Goal: Check status: Check status

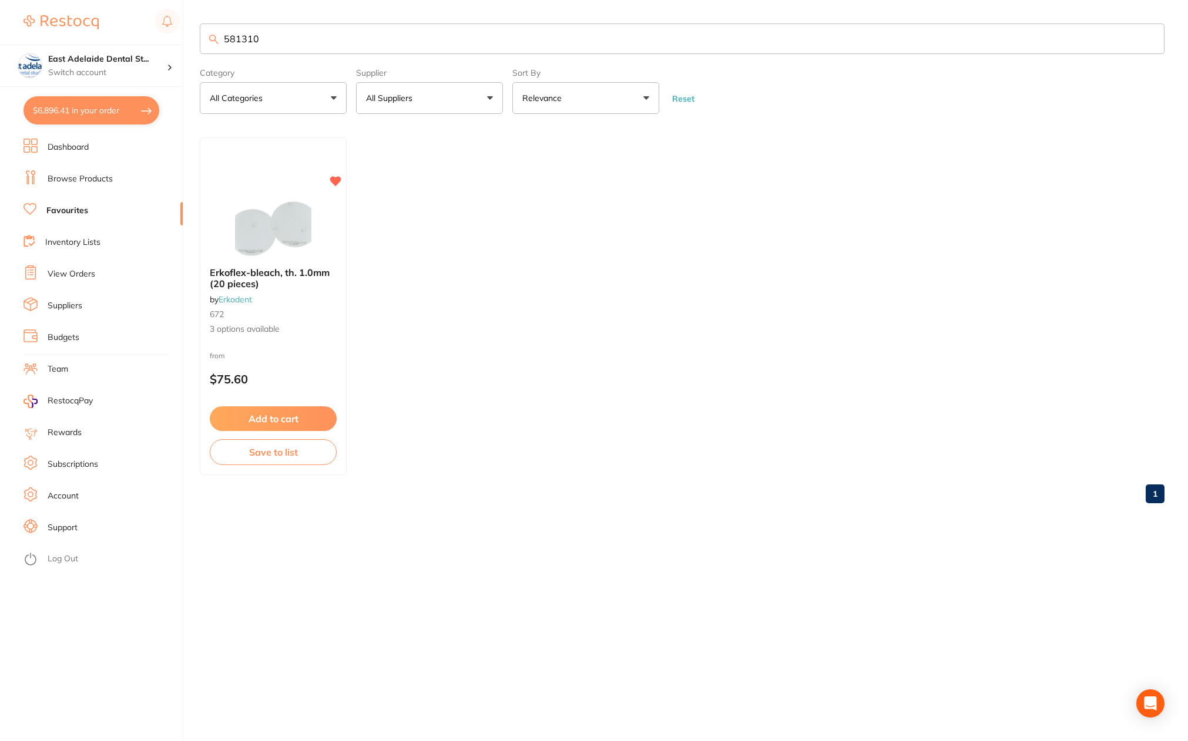
click at [73, 271] on link "View Orders" at bounding box center [72, 275] width 48 height 12
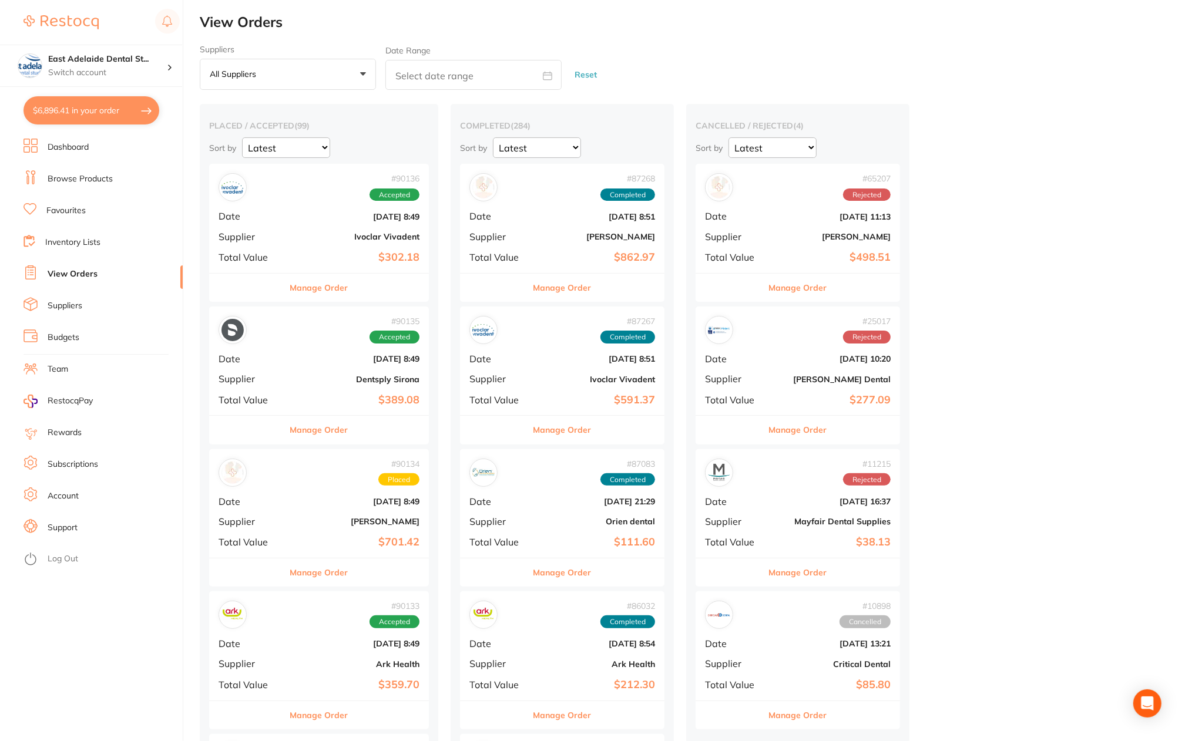
click at [337, 287] on button "Manage Order" at bounding box center [319, 288] width 58 height 28
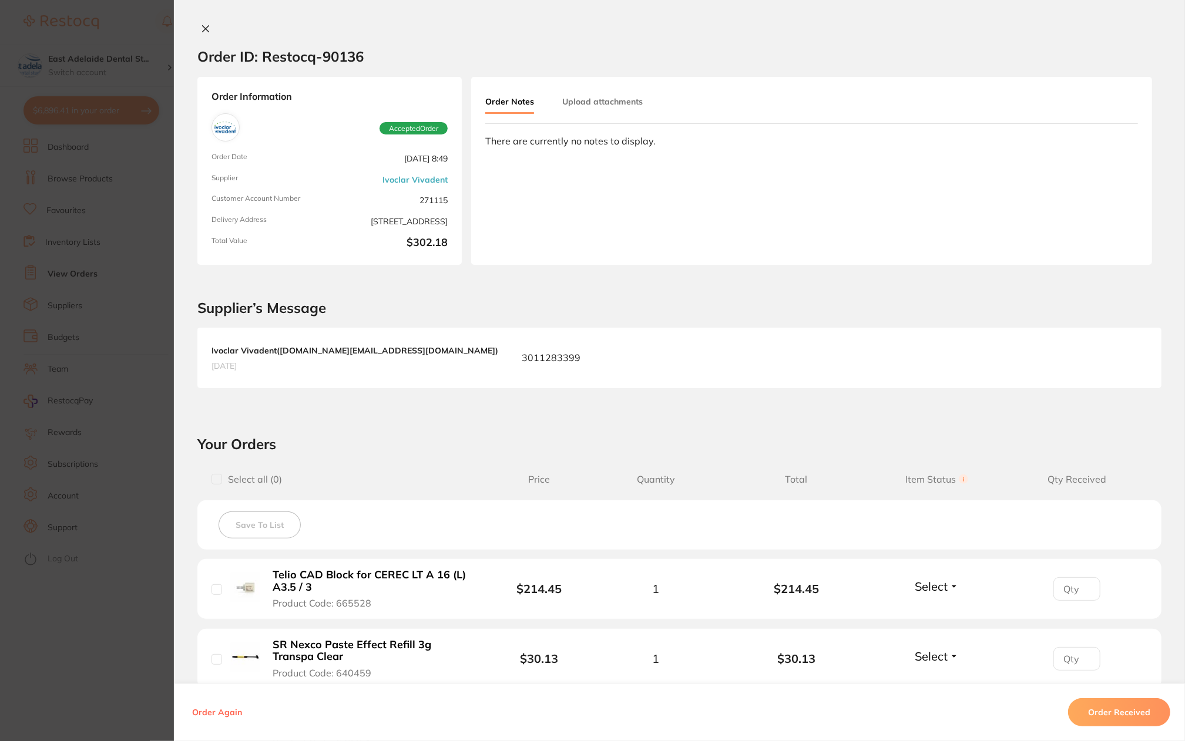
scroll to position [235, 0]
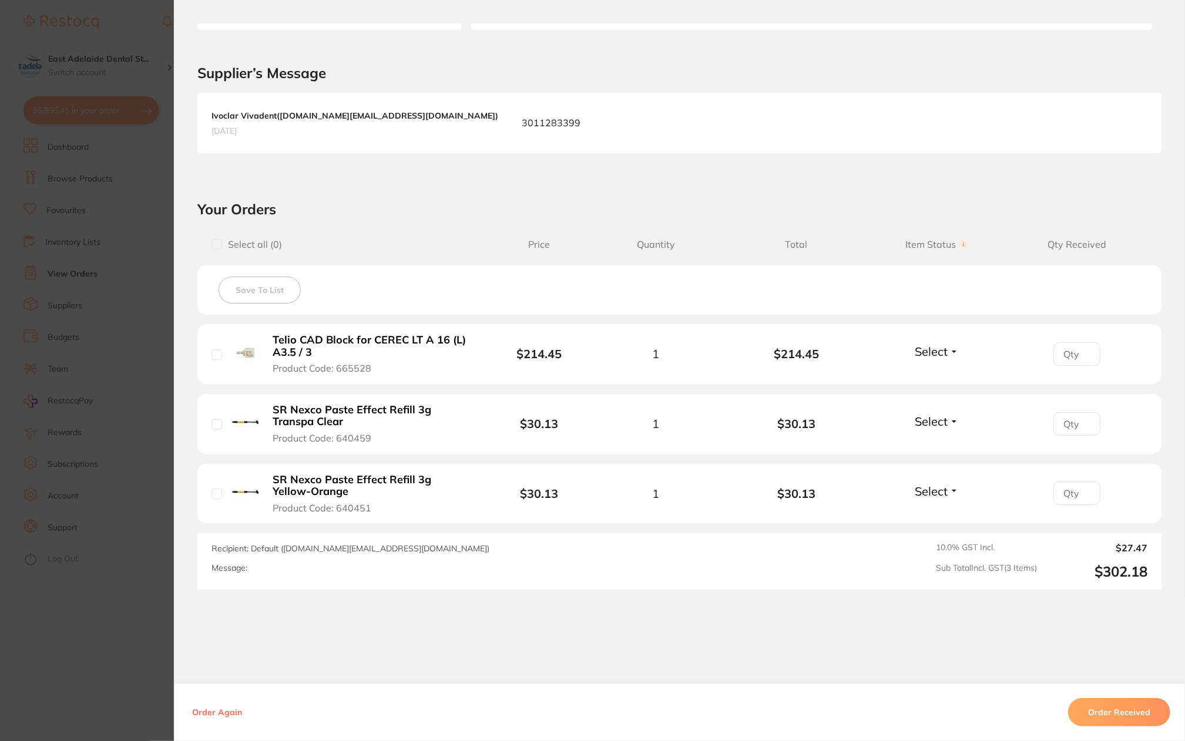
click at [100, 655] on section "Order ID: Restocq- 90136 Order Information Accepted Order Order Date [DATE] 8:4…" at bounding box center [592, 370] width 1185 height 741
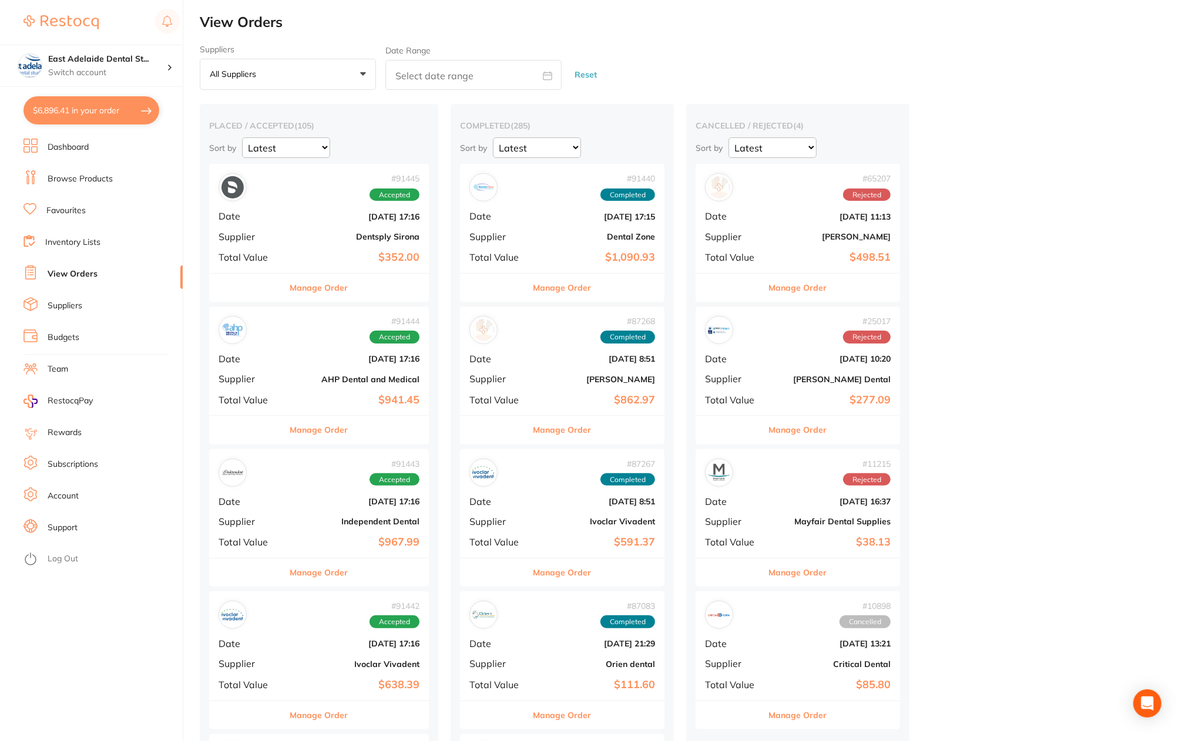
click at [327, 429] on button "Manage Order" at bounding box center [319, 430] width 58 height 28
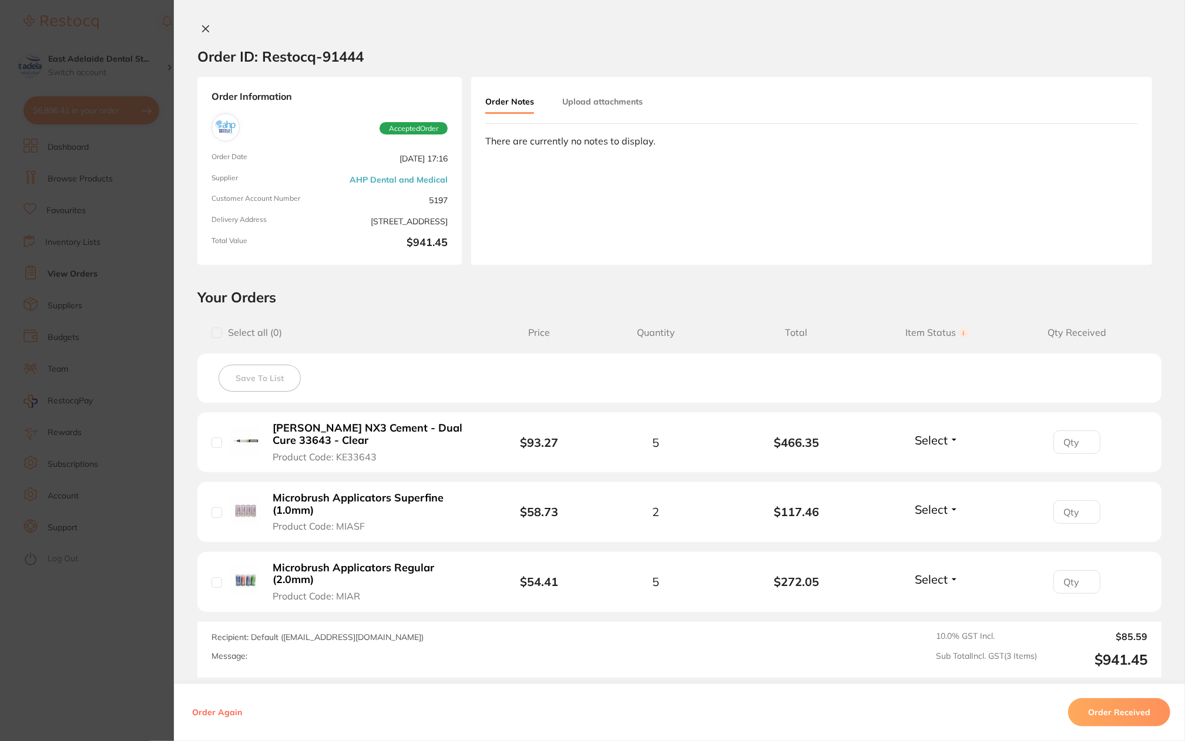
click at [120, 634] on section "Order ID: Restocq- 91444 Order Information Accepted Order Order Date [DATE] 17:…" at bounding box center [592, 370] width 1185 height 741
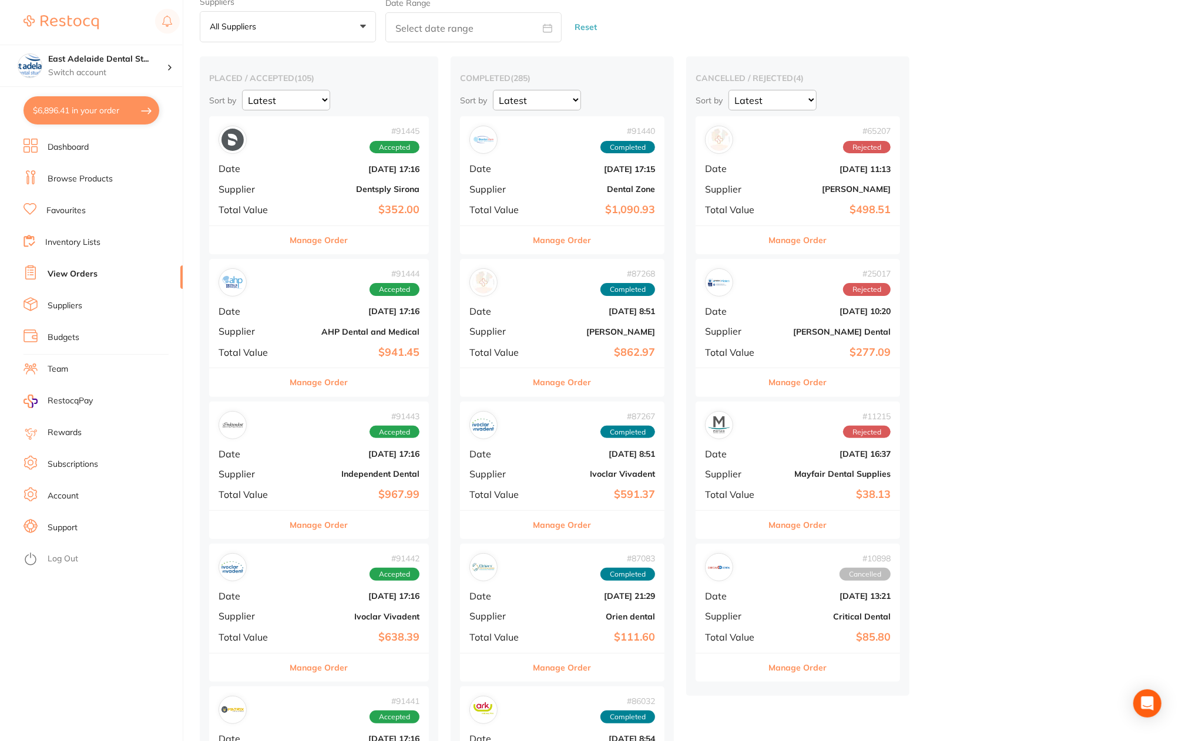
scroll to position [59, 0]
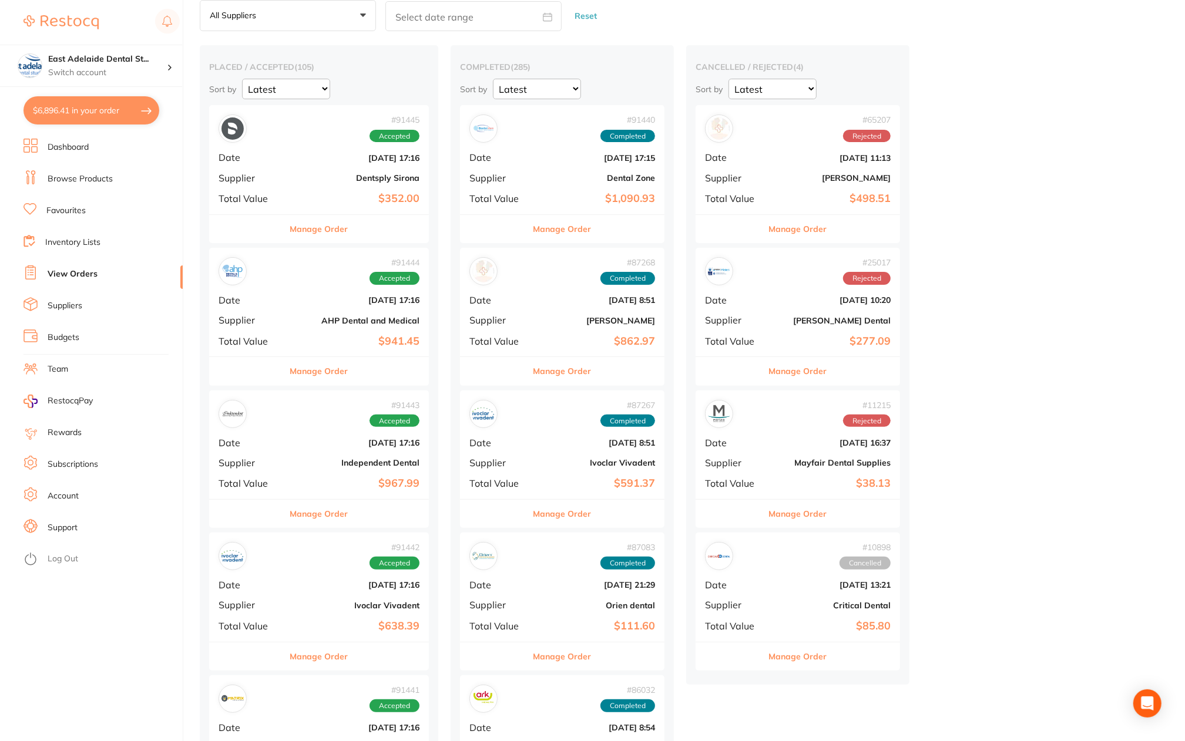
click at [324, 518] on button "Manage Order" at bounding box center [319, 514] width 58 height 28
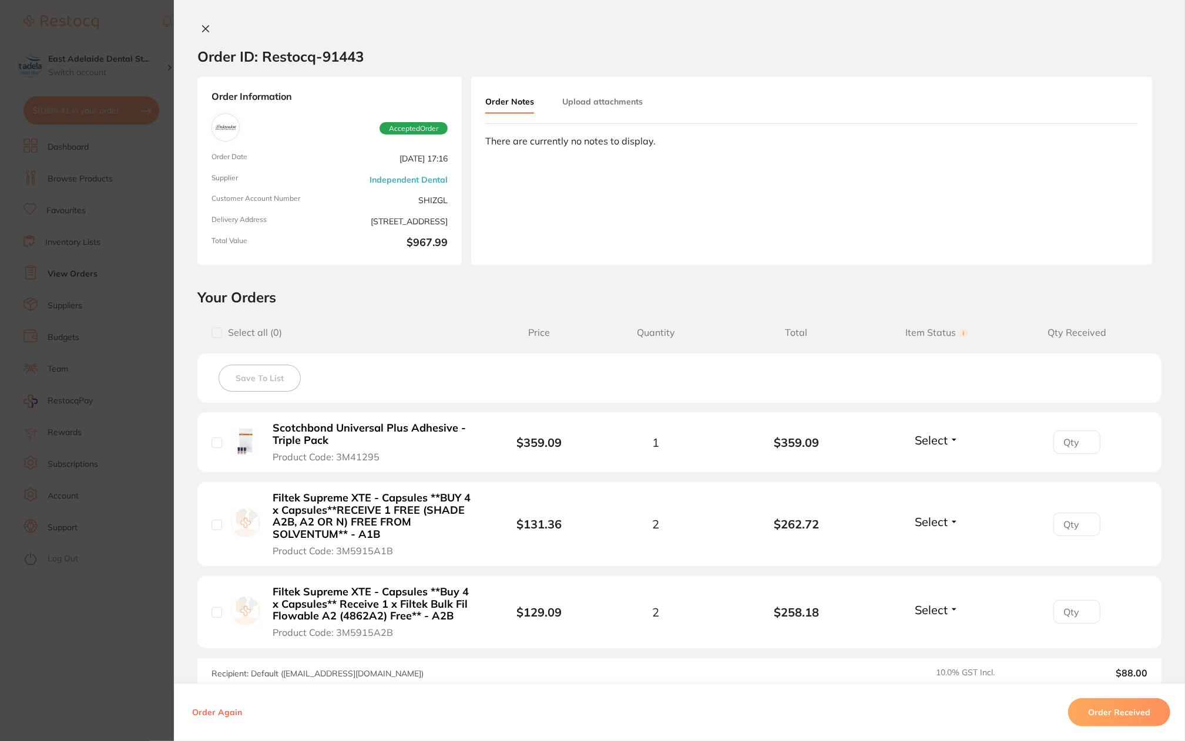
scroll to position [146, 0]
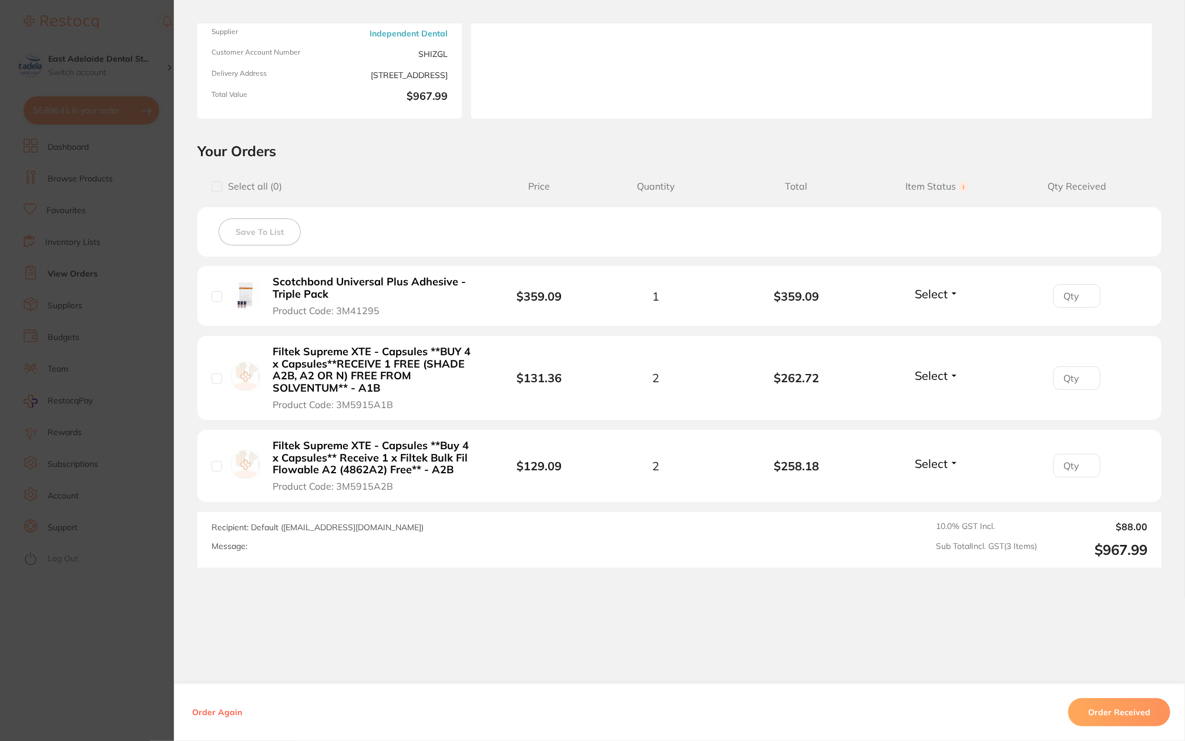
drag, startPoint x: 55, startPoint y: 669, endPoint x: 348, endPoint y: 496, distance: 339.8
click at [56, 669] on section "Order ID: Restocq- 91443 Order Information Accepted Order Order Date [DATE] 17:…" at bounding box center [592, 370] width 1185 height 741
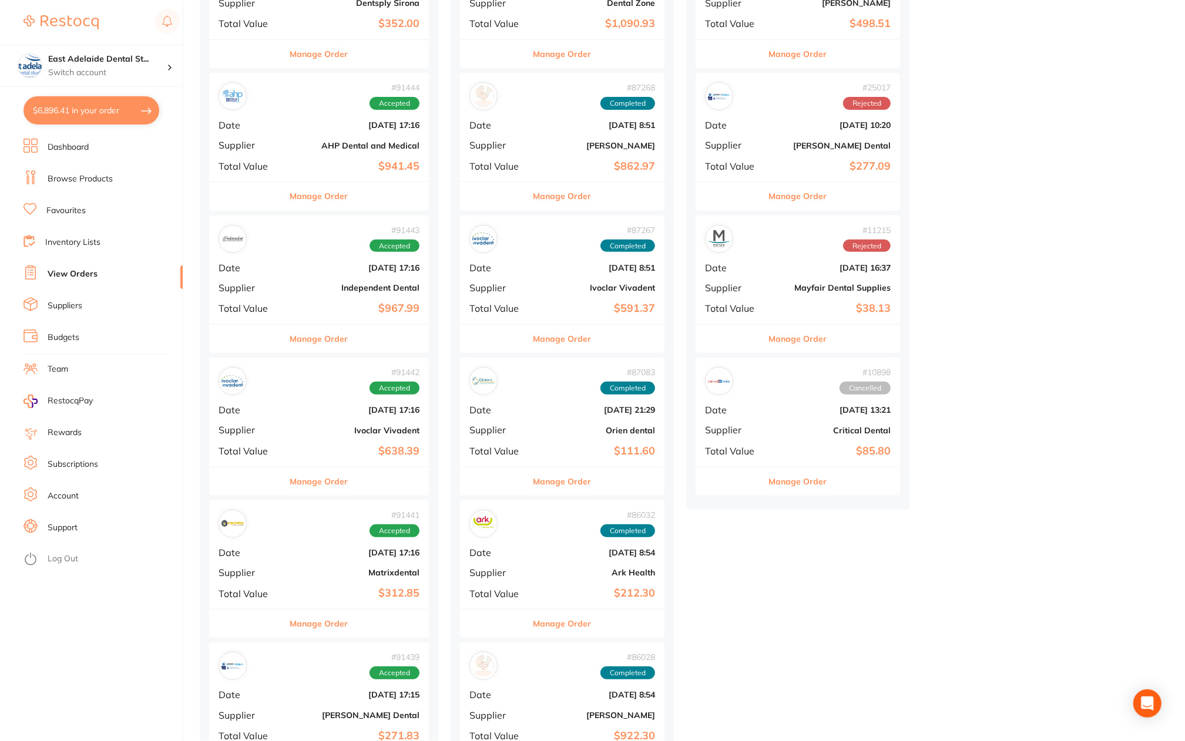
scroll to position [235, 0]
click at [339, 487] on button "Manage Order" at bounding box center [319, 481] width 58 height 28
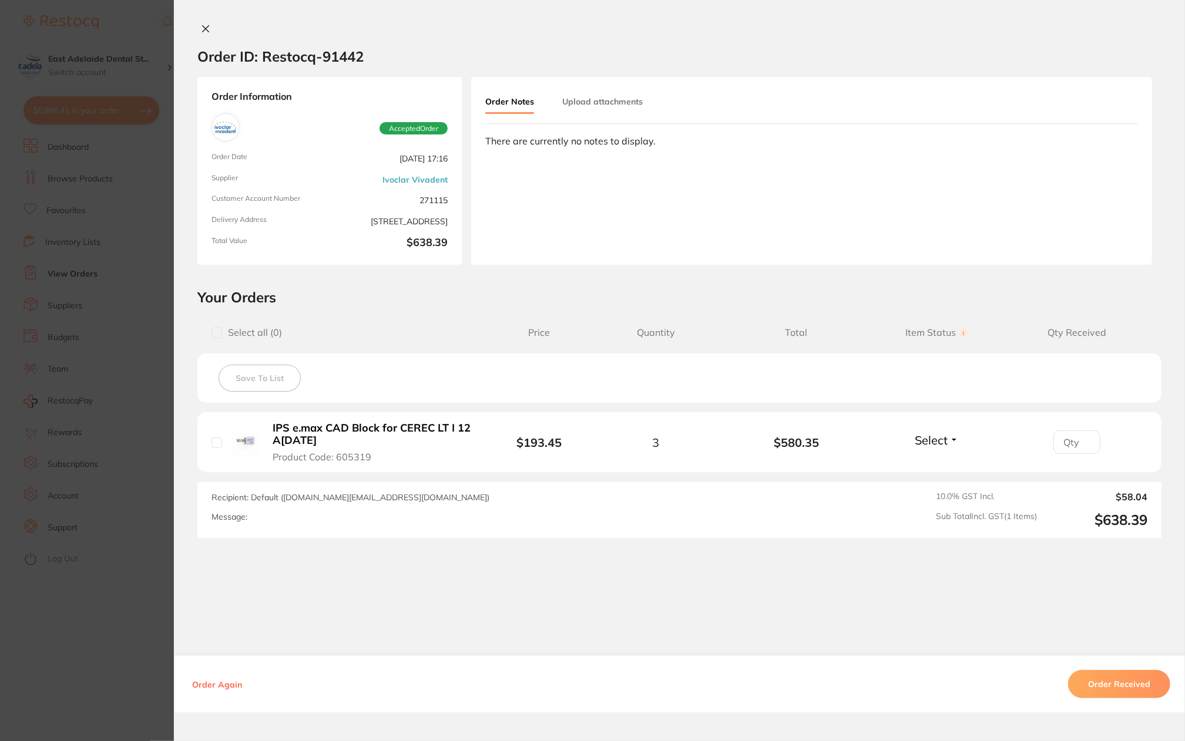
drag, startPoint x: 96, startPoint y: 666, endPoint x: 343, endPoint y: 506, distance: 293.7
click at [99, 666] on section "Order ID: Restocq- 91442 Order Information Accepted Order Order Date [DATE] 17:…" at bounding box center [592, 370] width 1185 height 741
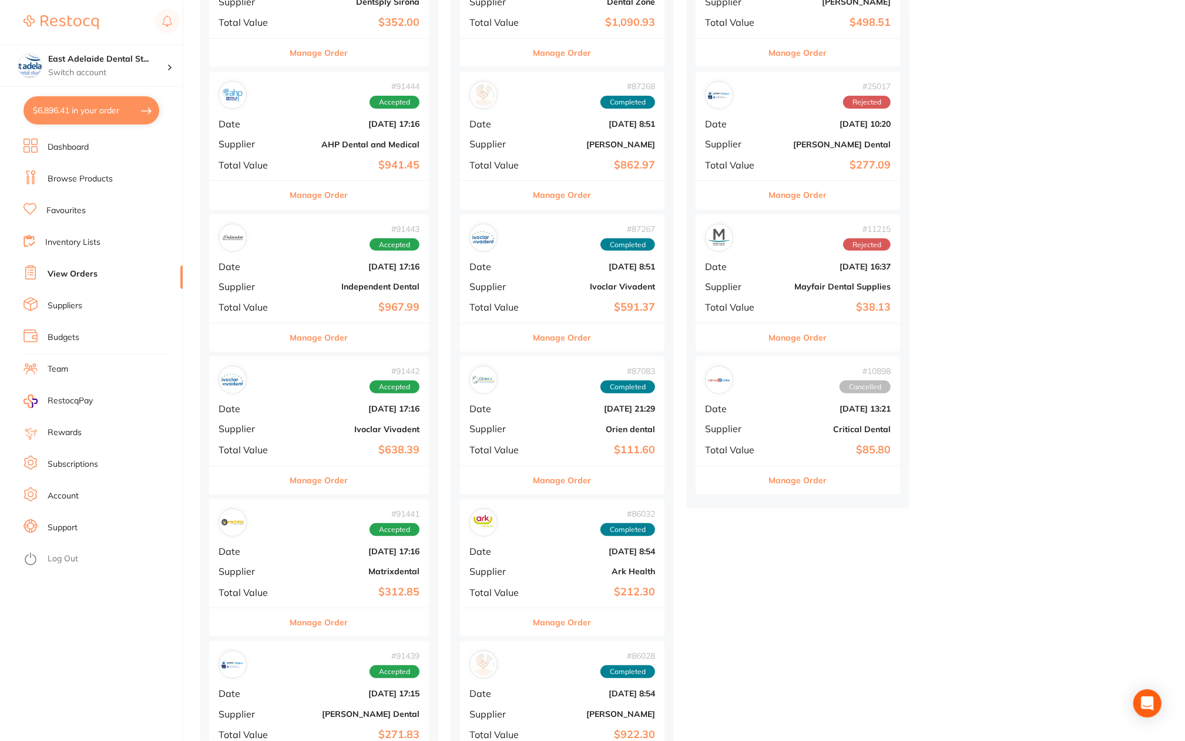
click at [330, 620] on button "Manage Order" at bounding box center [319, 623] width 58 height 28
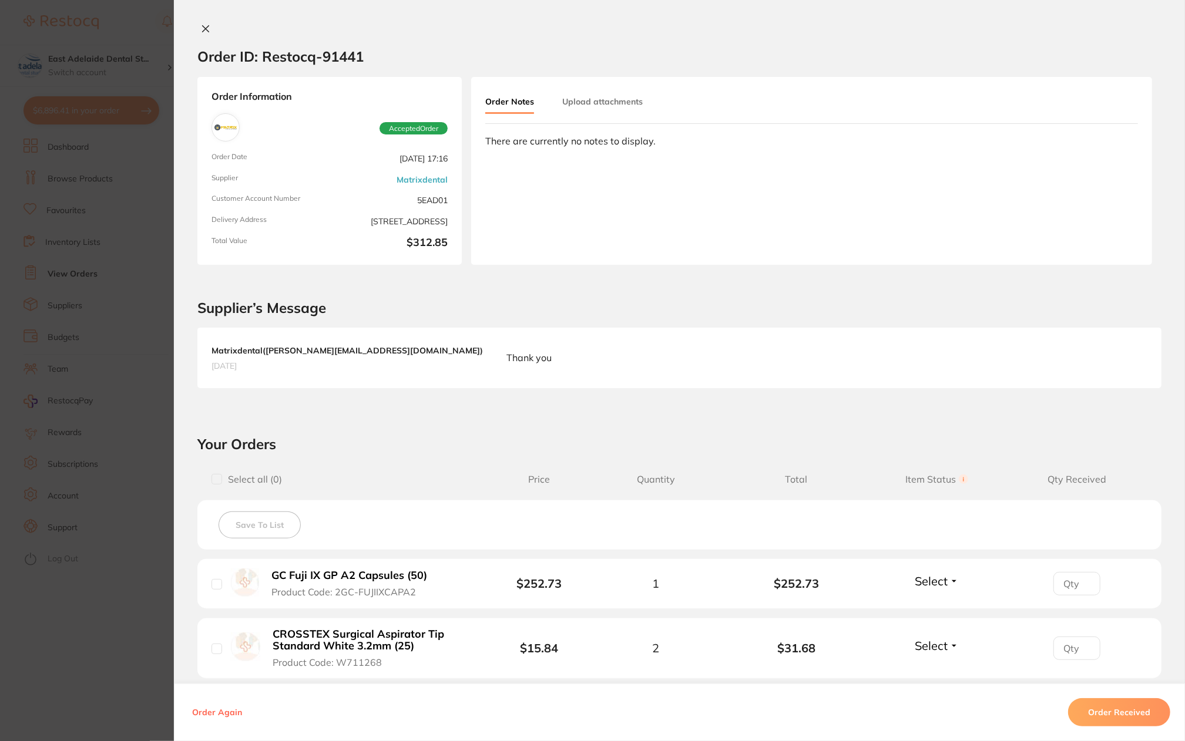
scroll to position [176, 0]
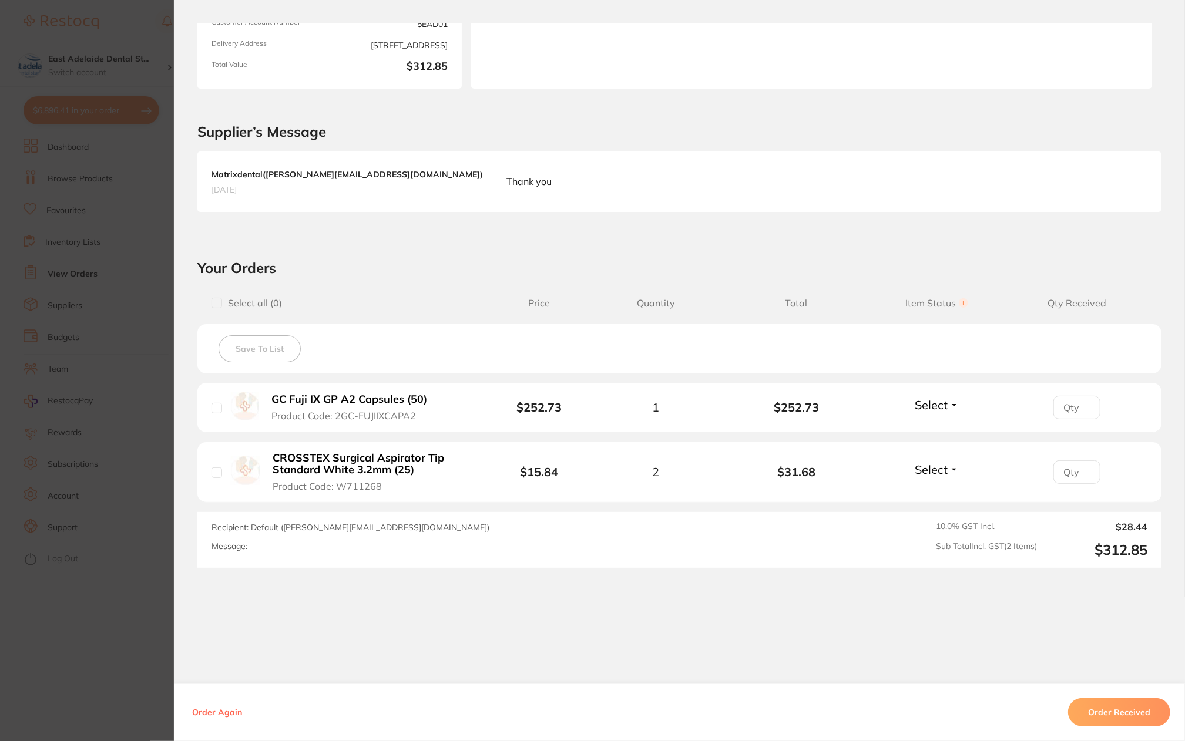
click at [117, 660] on section "Order ID: Restocq- 91441 Order Information Accepted Order Order Date [DATE] 17:…" at bounding box center [592, 370] width 1185 height 741
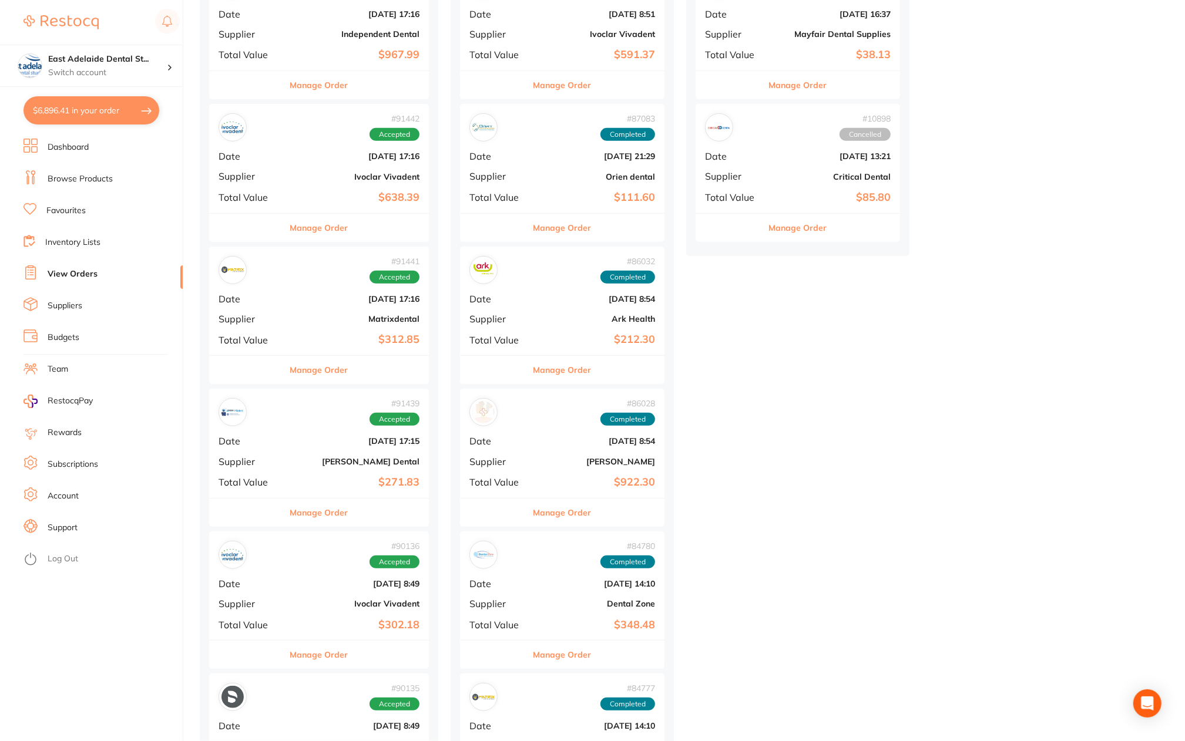
scroll to position [529, 0]
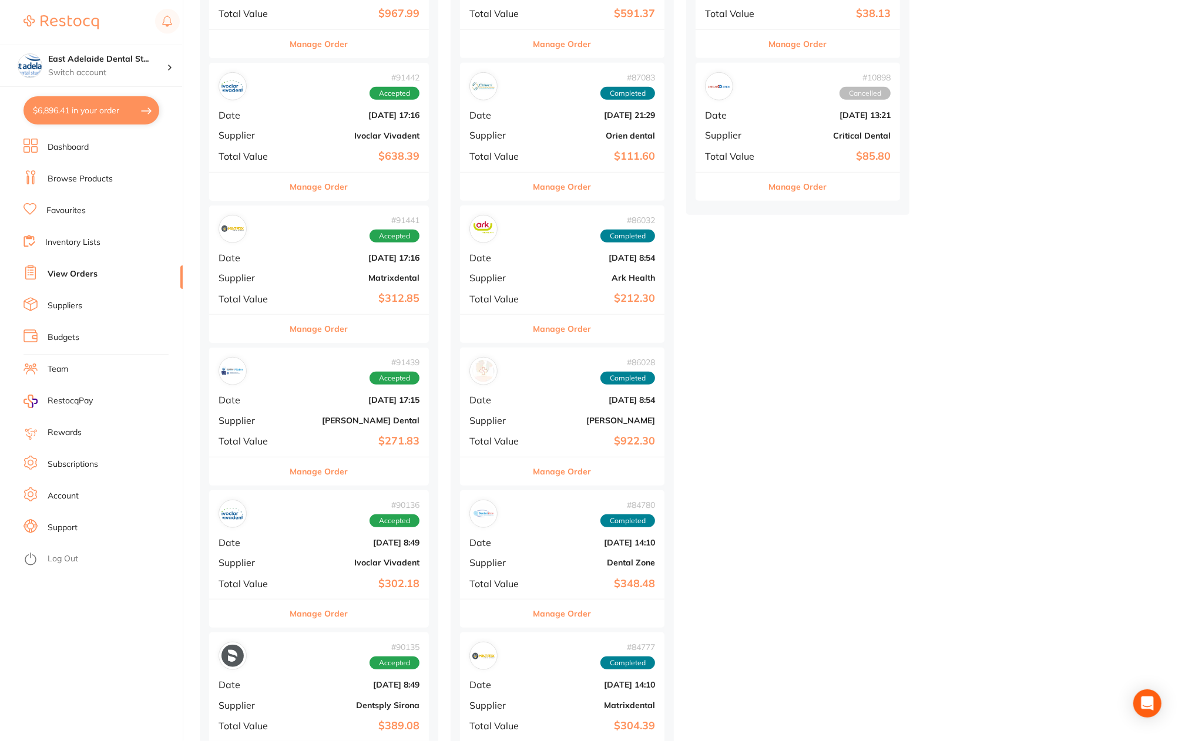
click at [352, 471] on div "Manage Order" at bounding box center [319, 471] width 220 height 29
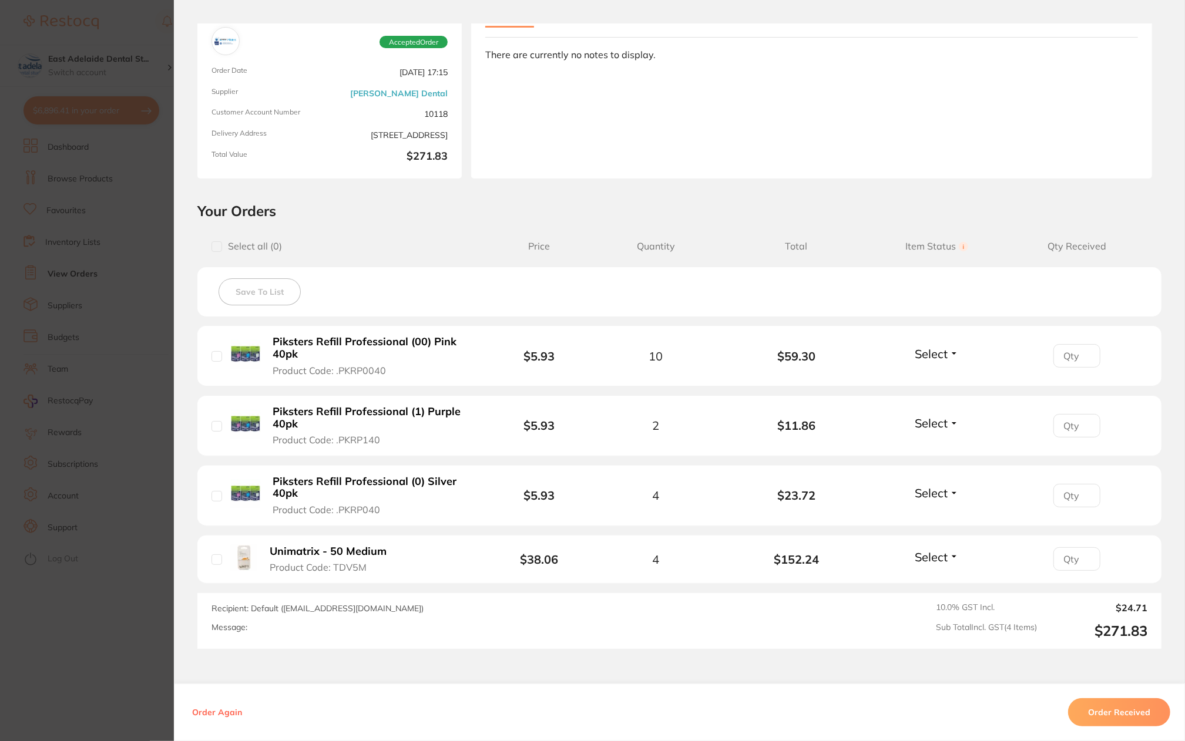
scroll to position [167, 0]
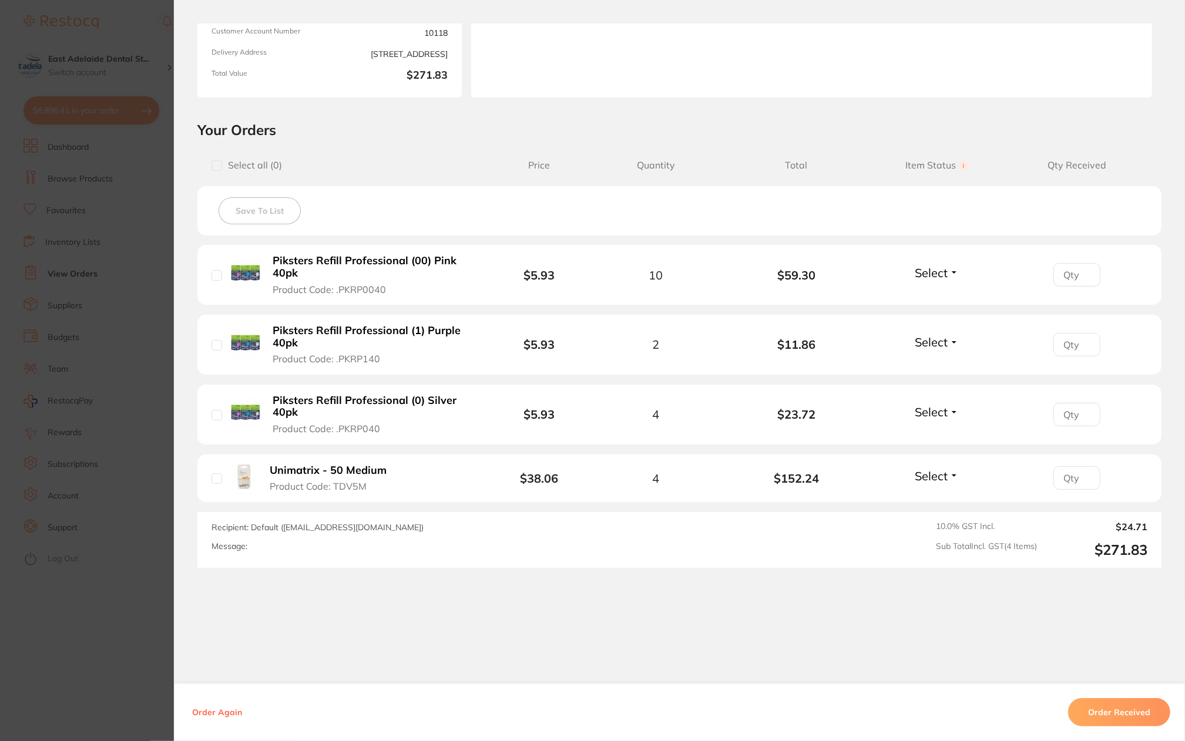
click at [139, 633] on section "Order ID: Restocq- 91439 Order Information Accepted Order Order Date [DATE] 17:…" at bounding box center [592, 370] width 1185 height 741
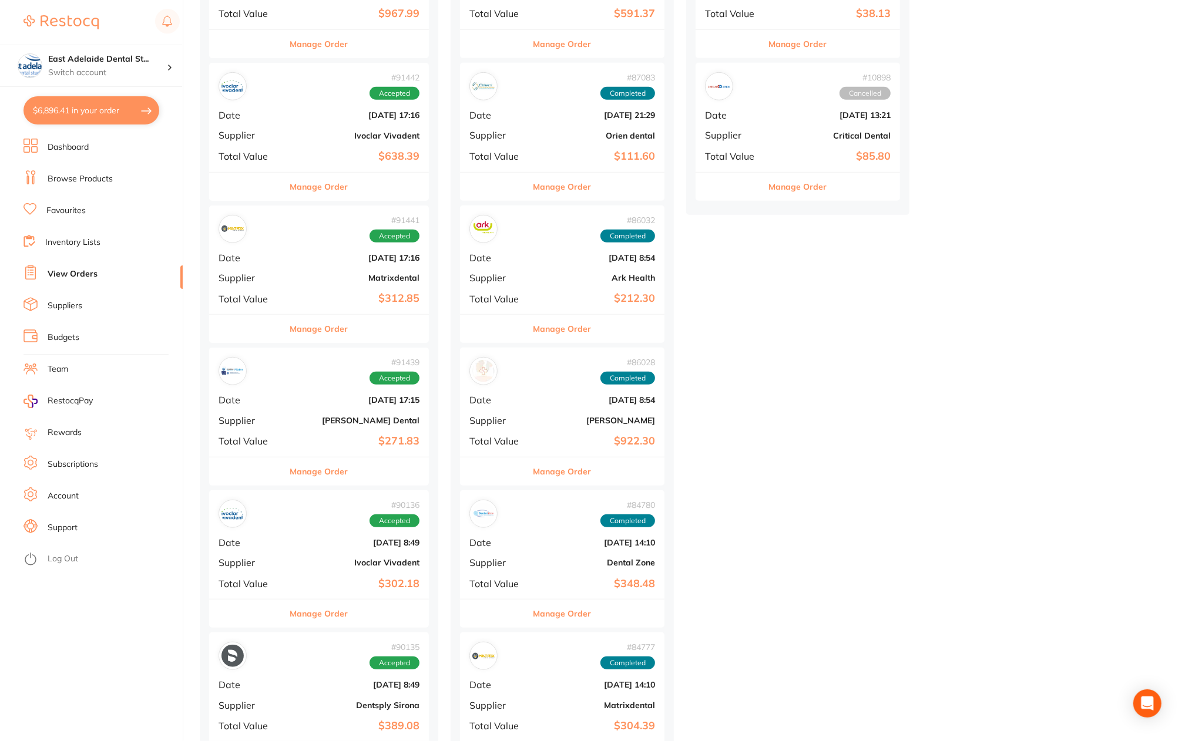
click at [86, 115] on button "$6,896.41 in your order" at bounding box center [92, 110] width 136 height 28
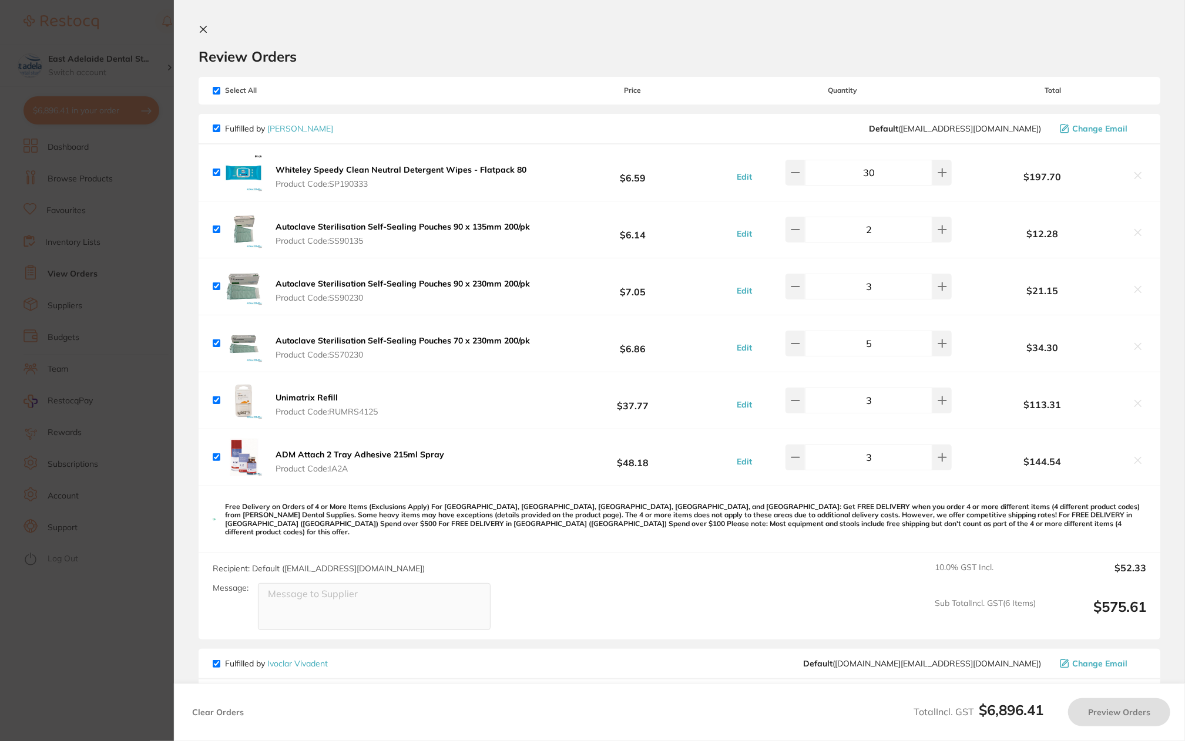
checkbox input "true"
type input "3"
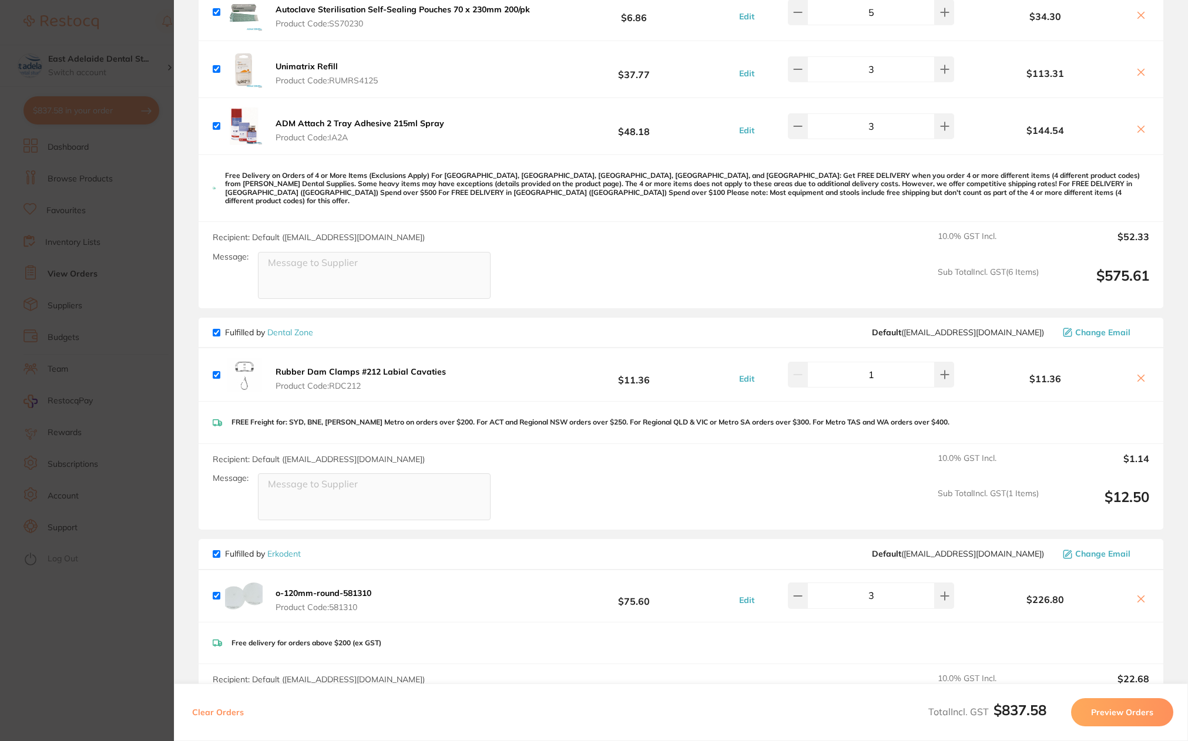
scroll to position [529, 0]
